Goal: Information Seeking & Learning: Learn about a topic

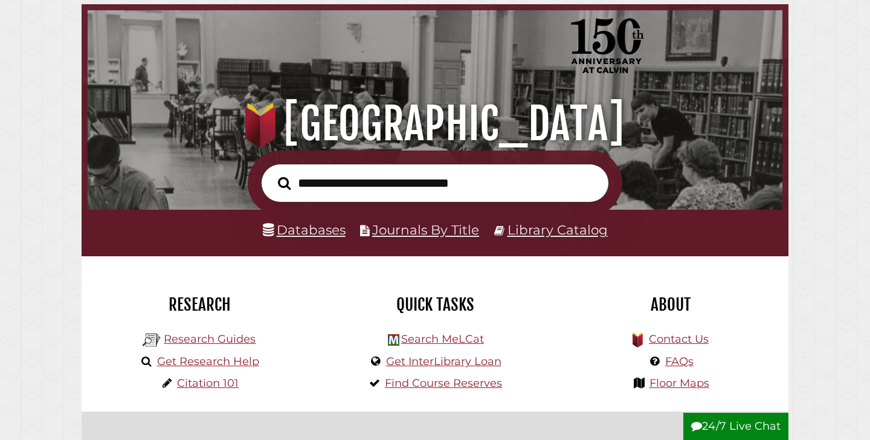
scroll to position [74, 0]
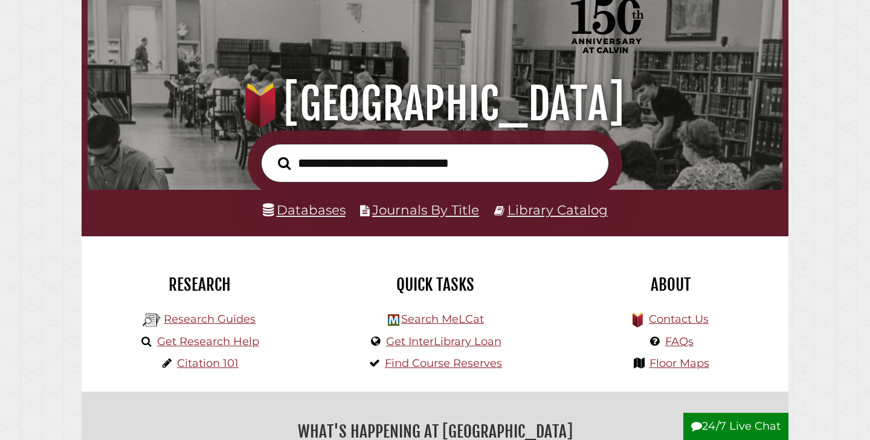
click at [415, 212] on link "Journals By Title" at bounding box center [425, 210] width 107 height 16
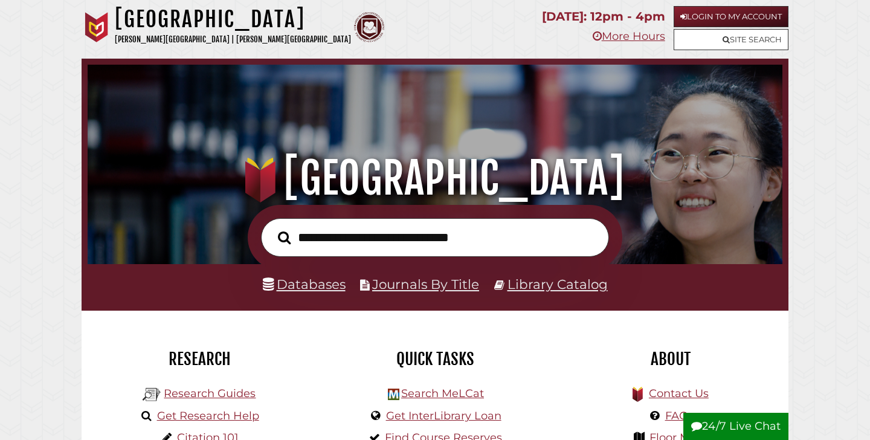
scroll to position [229, 688]
click at [329, 284] on link "Databases" at bounding box center [304, 284] width 83 height 16
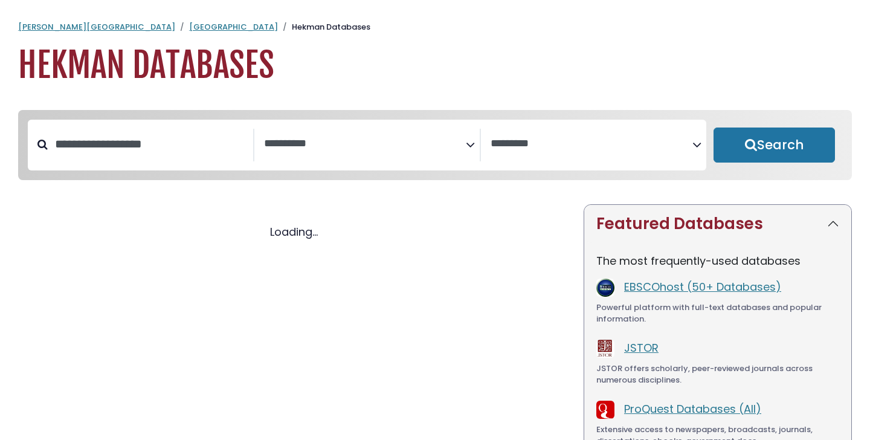
select select "Database Subject Filter"
select select "Database Vendors Filter"
select select "Database Subject Filter"
select select "Database Vendors Filter"
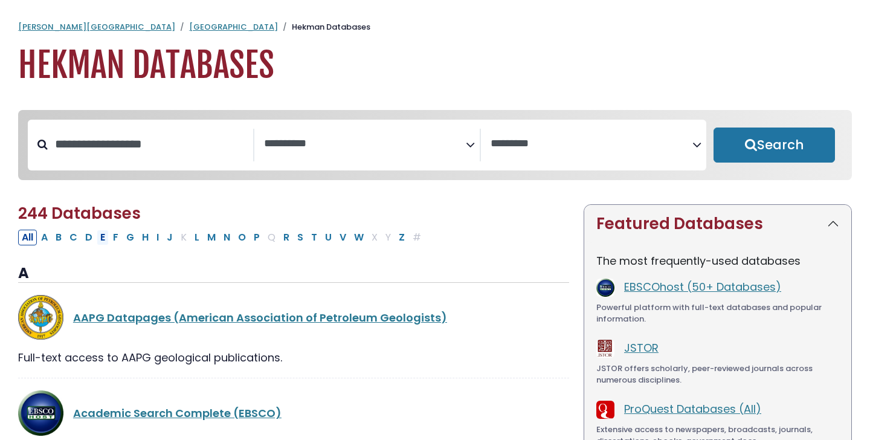
click at [101, 240] on button "E" at bounding box center [103, 237] width 12 height 16
select select "Database Subject Filter"
select select "Database Vendors Filter"
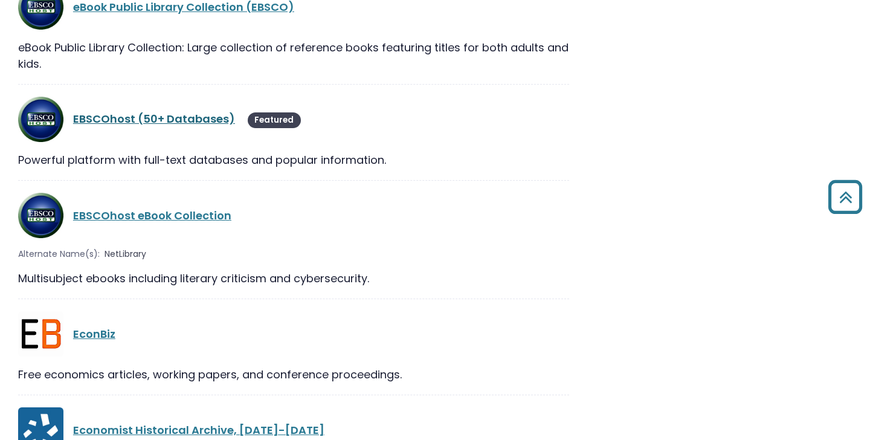
scroll to position [1409, 0]
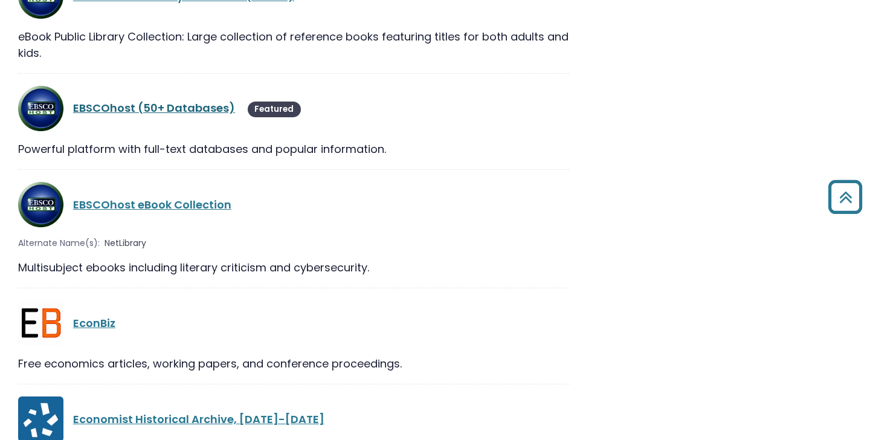
click at [161, 100] on link "EBSCOhost (50+ Databases)" at bounding box center [154, 107] width 162 height 15
